Goal: Check status: Check status

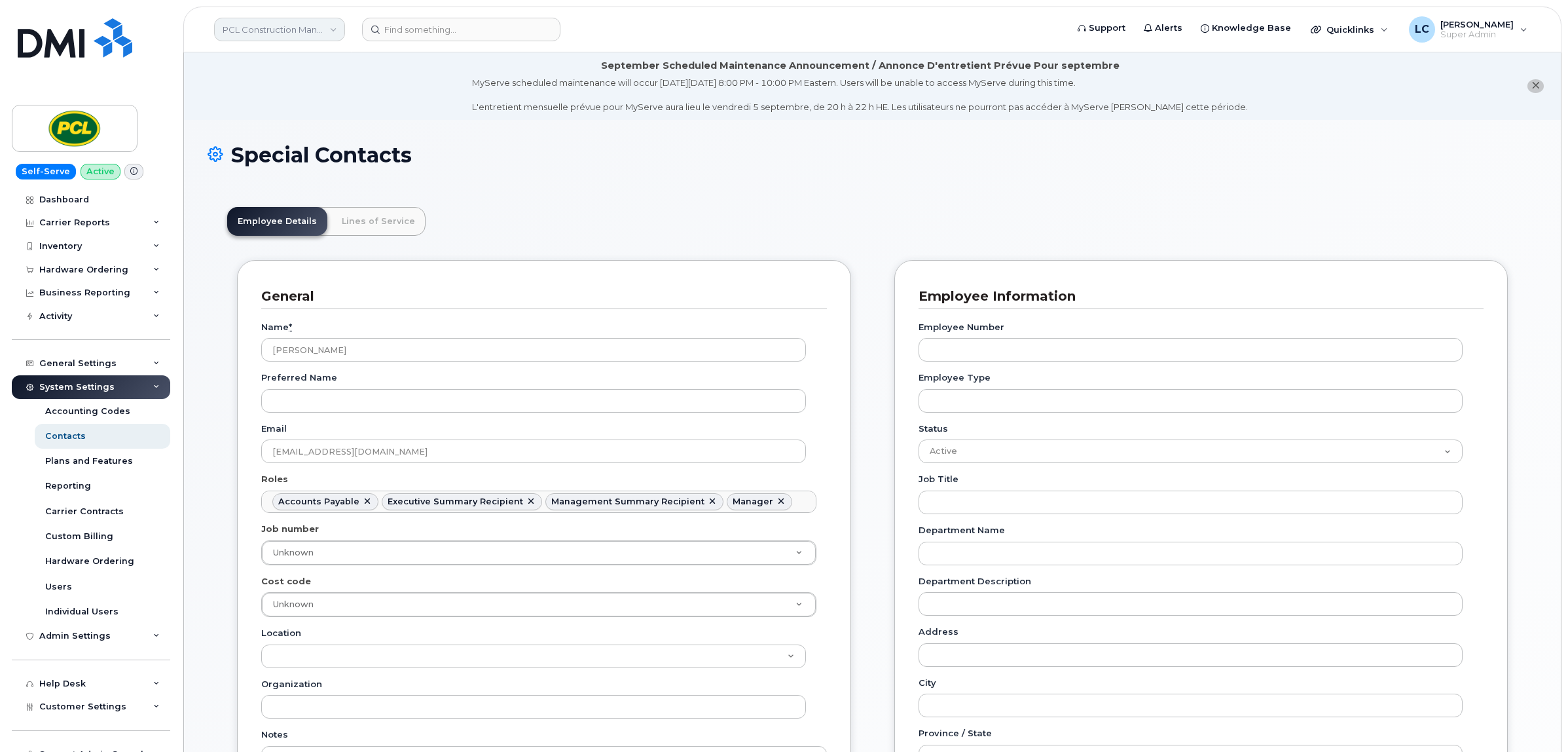
click at [319, 30] on link "PCL Construction Management" at bounding box center [280, 29] width 131 height 24
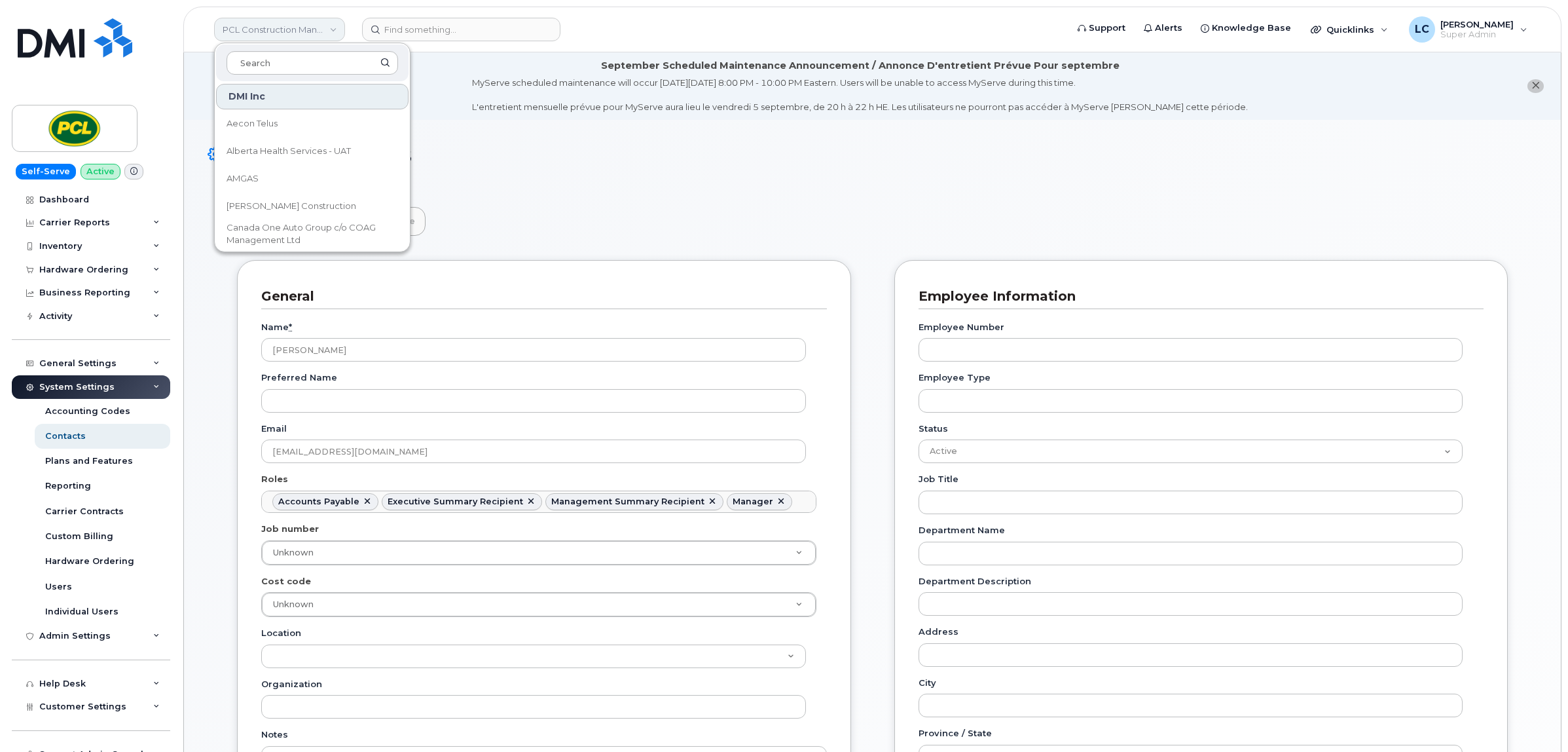
click at [319, 30] on link "PCL Construction Management" at bounding box center [280, 29] width 131 height 24
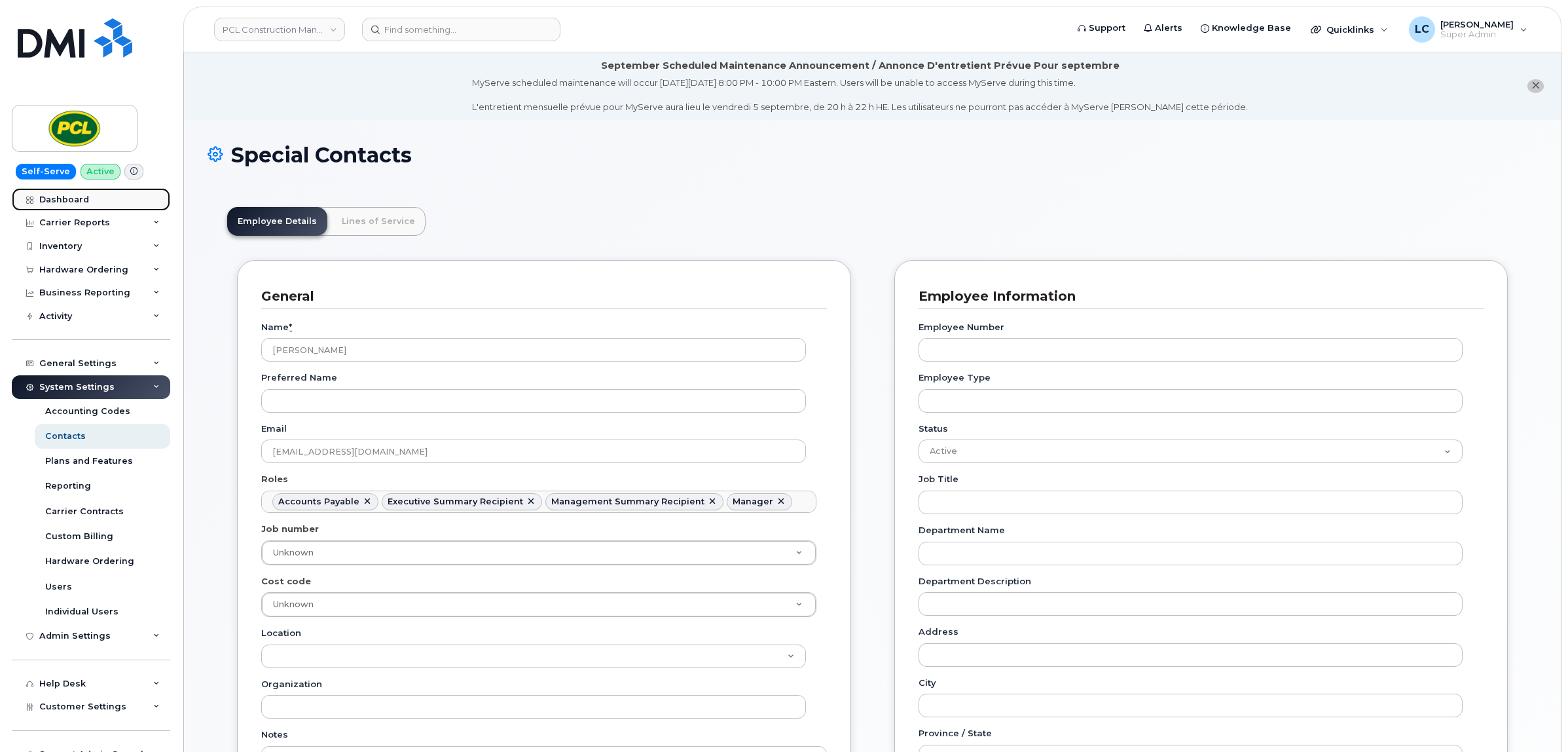
click at [95, 203] on link "Dashboard" at bounding box center [90, 199] width 158 height 24
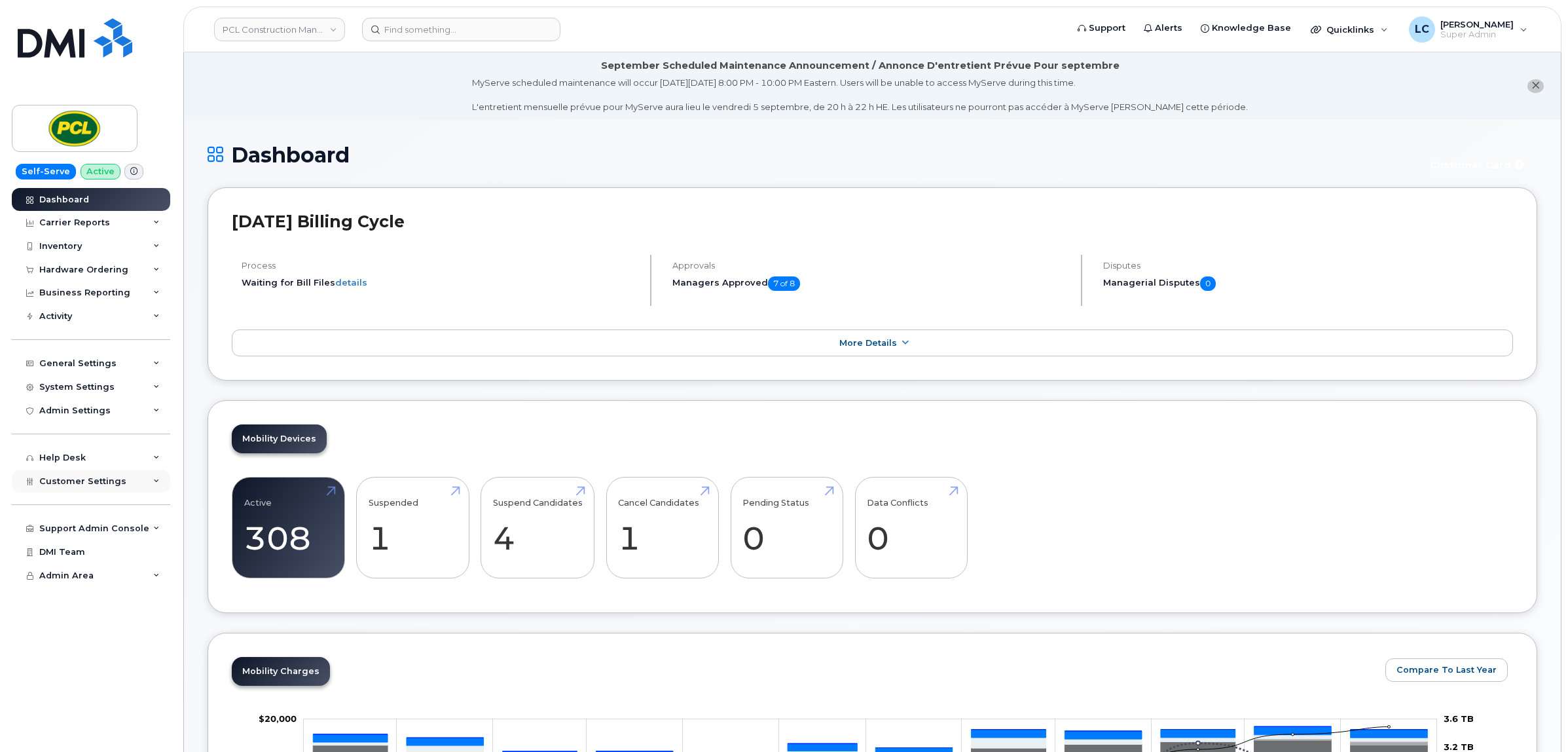
click at [132, 489] on div "Customer Settings" at bounding box center [90, 481] width 158 height 24
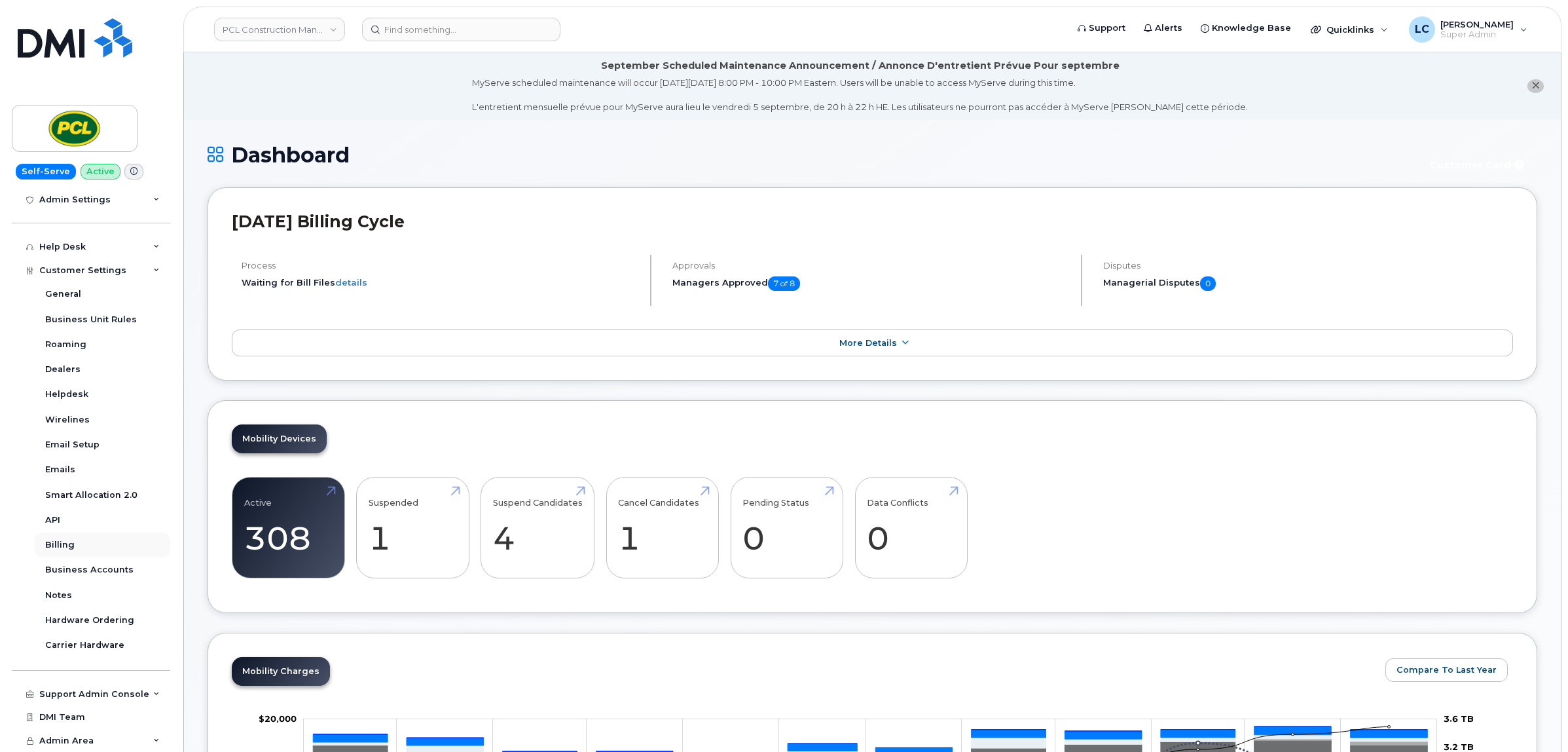
scroll to position [215, 0]
click at [90, 576] on link "Business Accounts" at bounding box center [102, 569] width 135 height 25
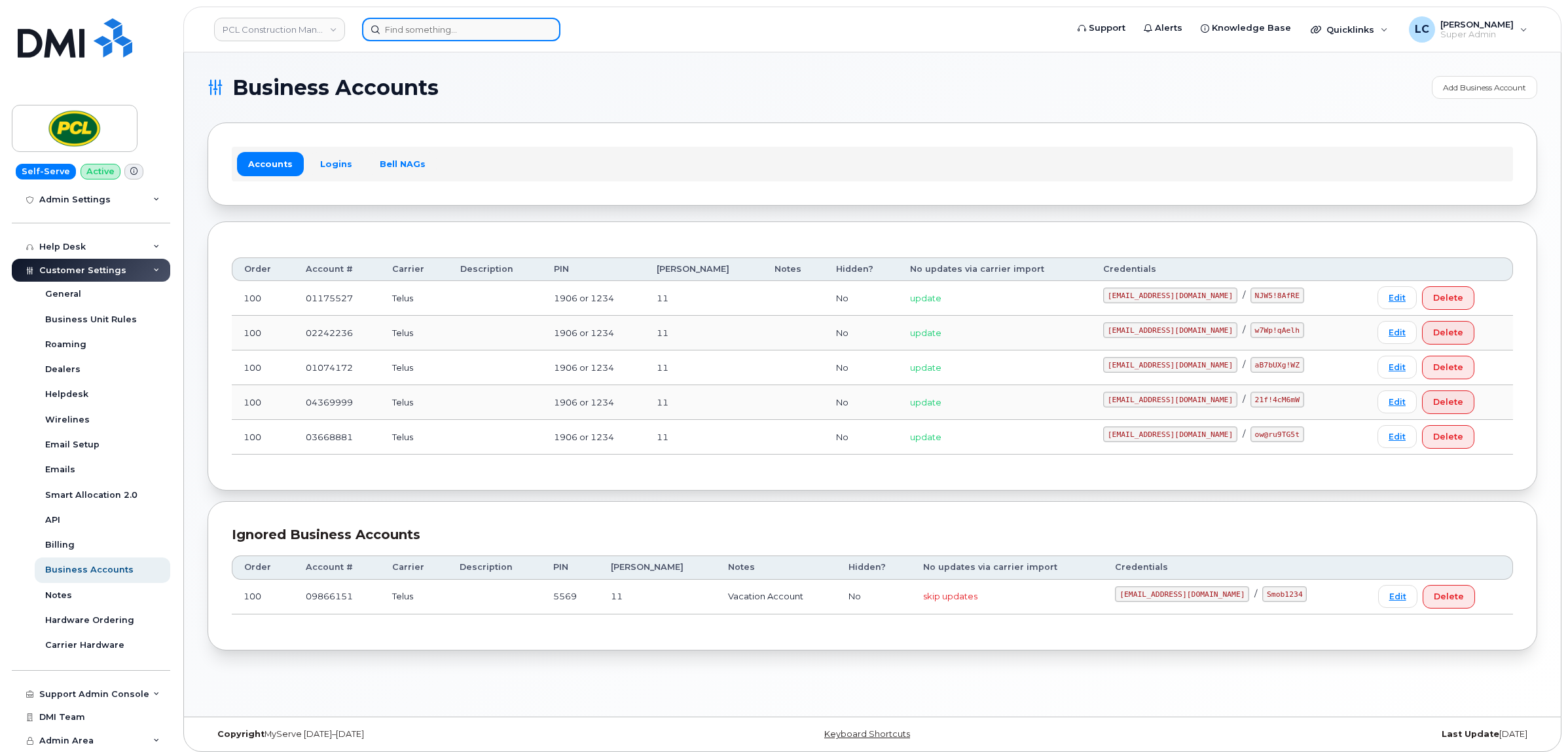
click at [466, 36] on input at bounding box center [461, 29] width 199 height 24
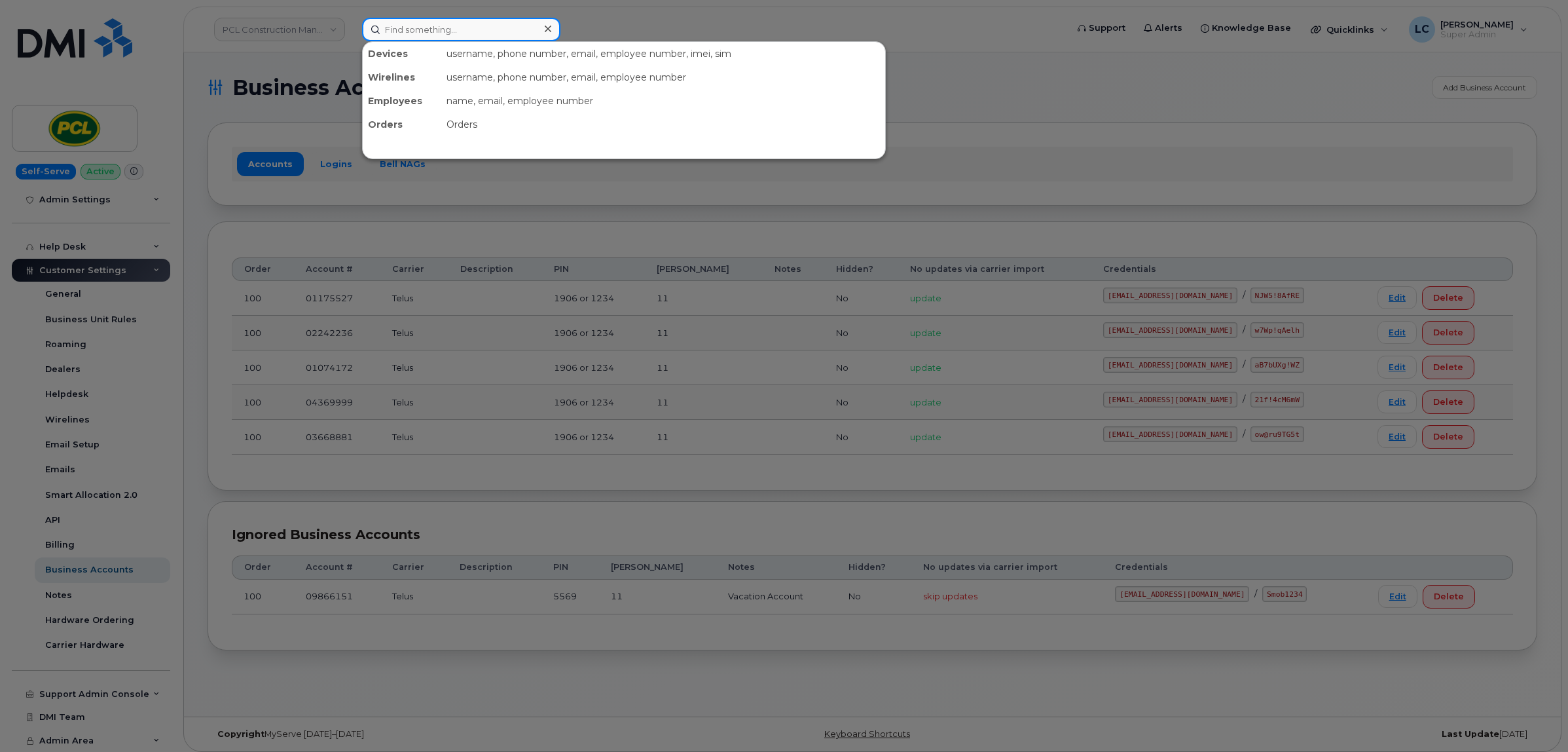
paste input "8312069664"
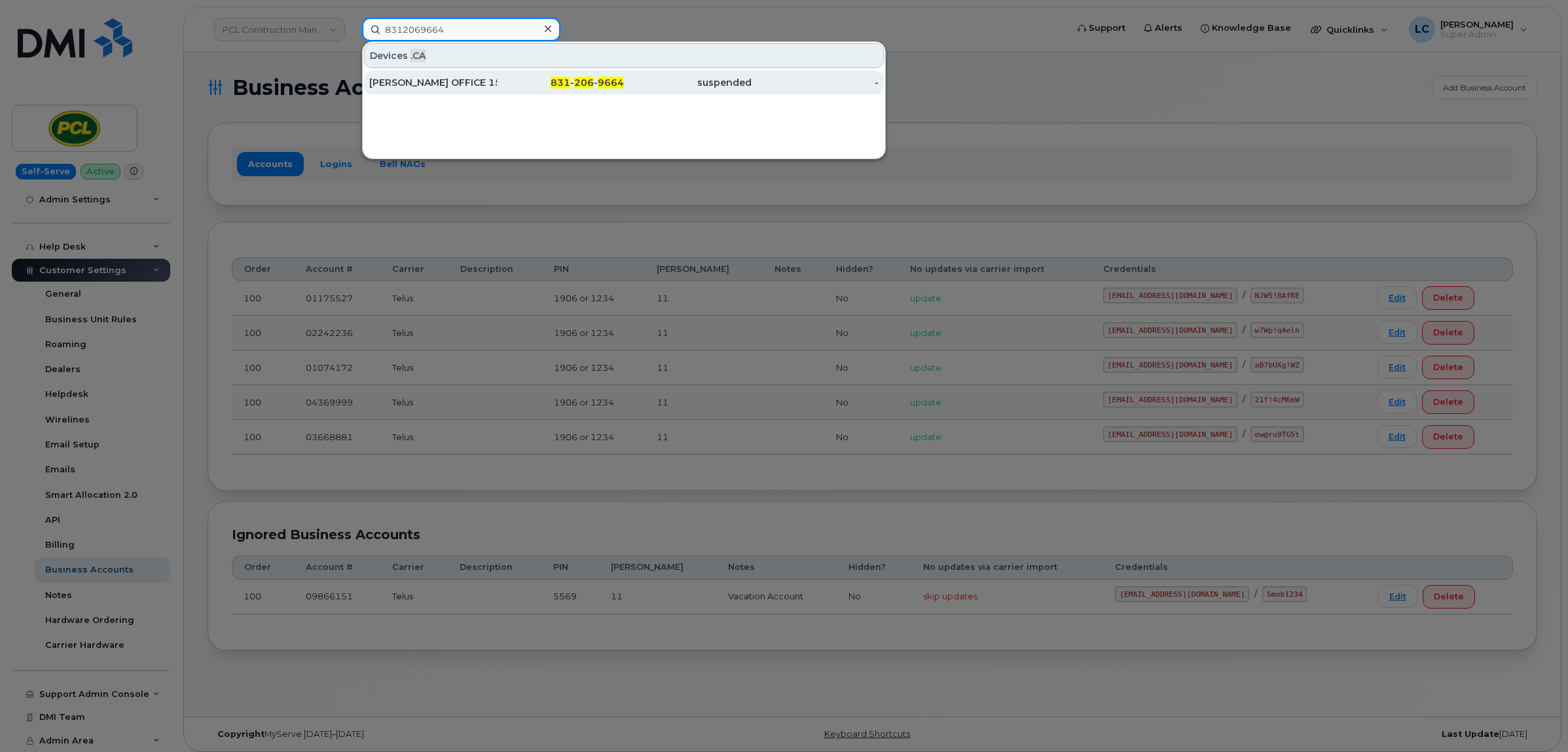
type input "8312069664"
click at [624, 81] on div "suspended" at bounding box center [688, 82] width 128 height 13
